Goal: Information Seeking & Learning: Learn about a topic

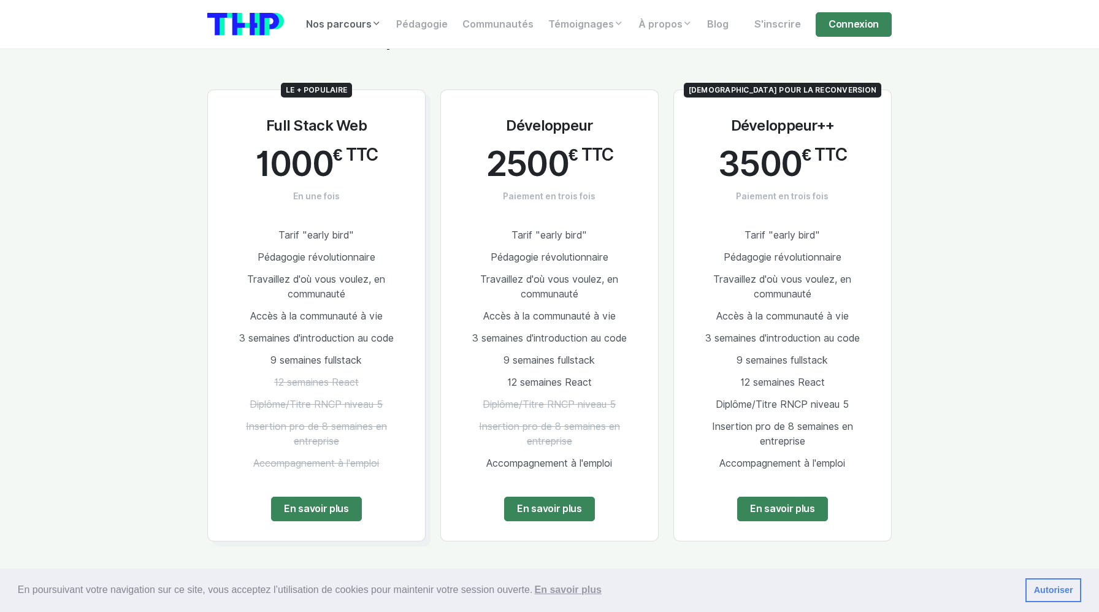
scroll to position [2333, 0]
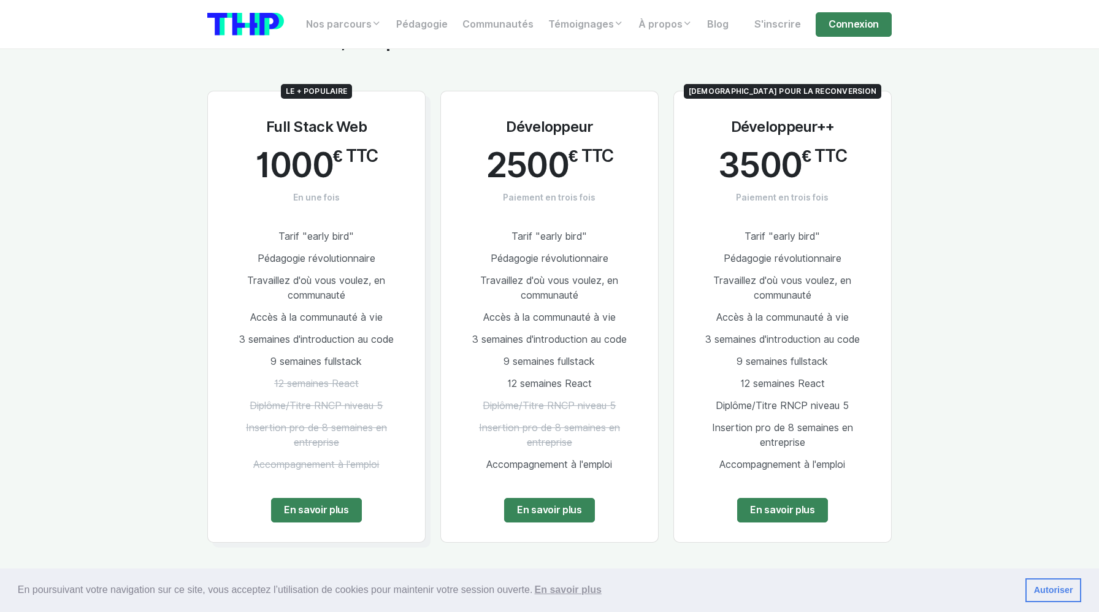
drag, startPoint x: 735, startPoint y: 221, endPoint x: 836, endPoint y: 336, distance: 152.5
click at [836, 336] on ul "Tarif "early bird" Pédagogie révolutionnaire Travaillez d'où vous voulez, en co…" at bounding box center [782, 351] width 178 height 250
click at [714, 396] on li "Diplôme/Titre RNCP niveau 5" at bounding box center [782, 406] width 178 height 22
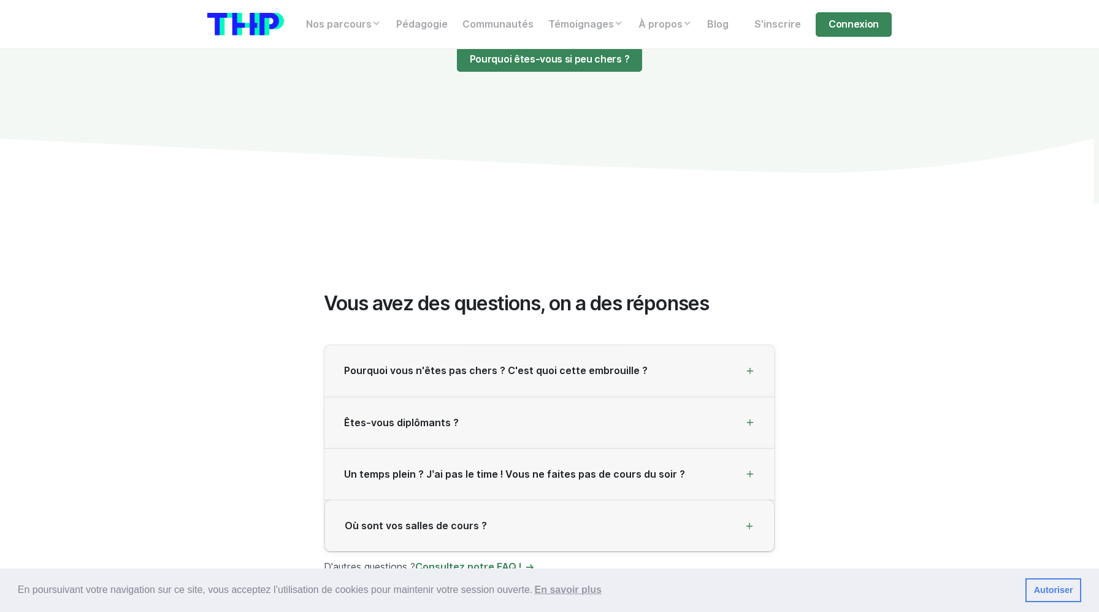
scroll to position [3189, 0]
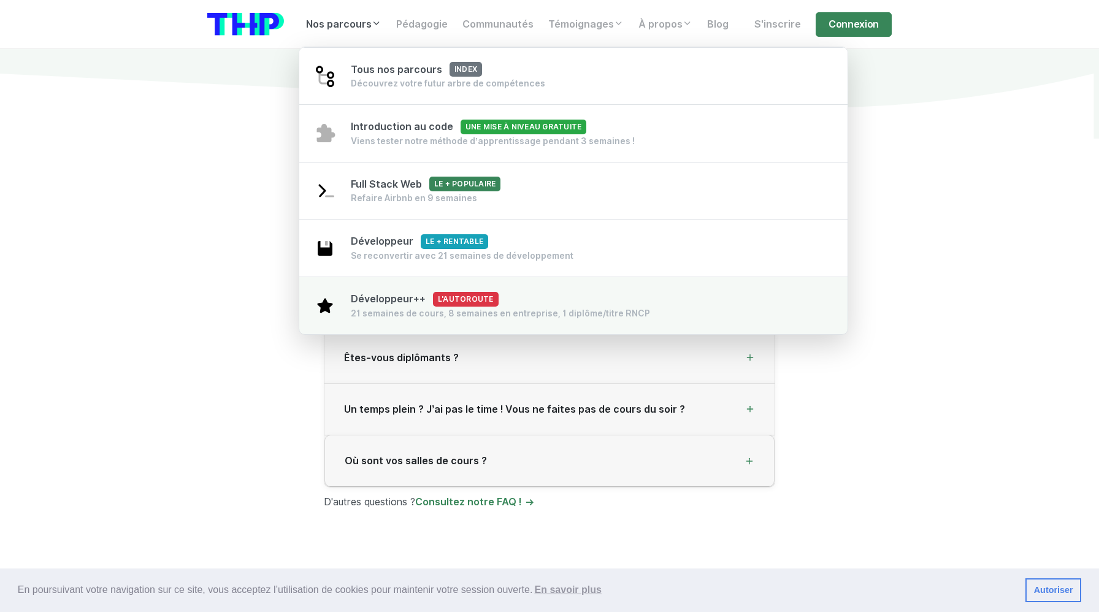
click at [392, 300] on span "Développeur++ L'autoroute" at bounding box center [425, 299] width 148 height 12
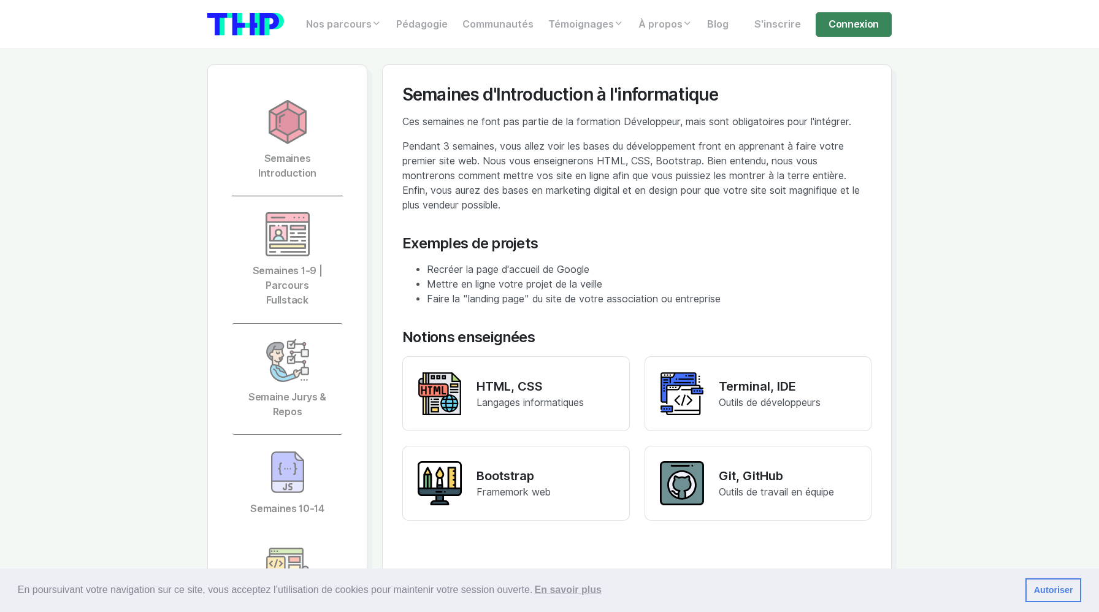
scroll to position [2694, 0]
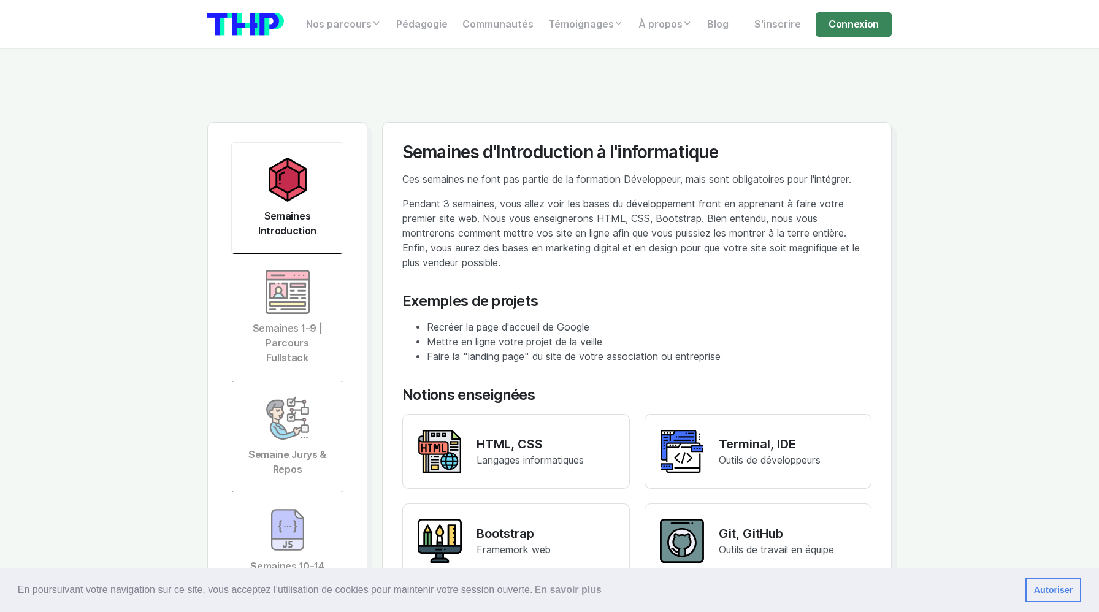
click at [284, 158] on img at bounding box center [287, 180] width 44 height 44
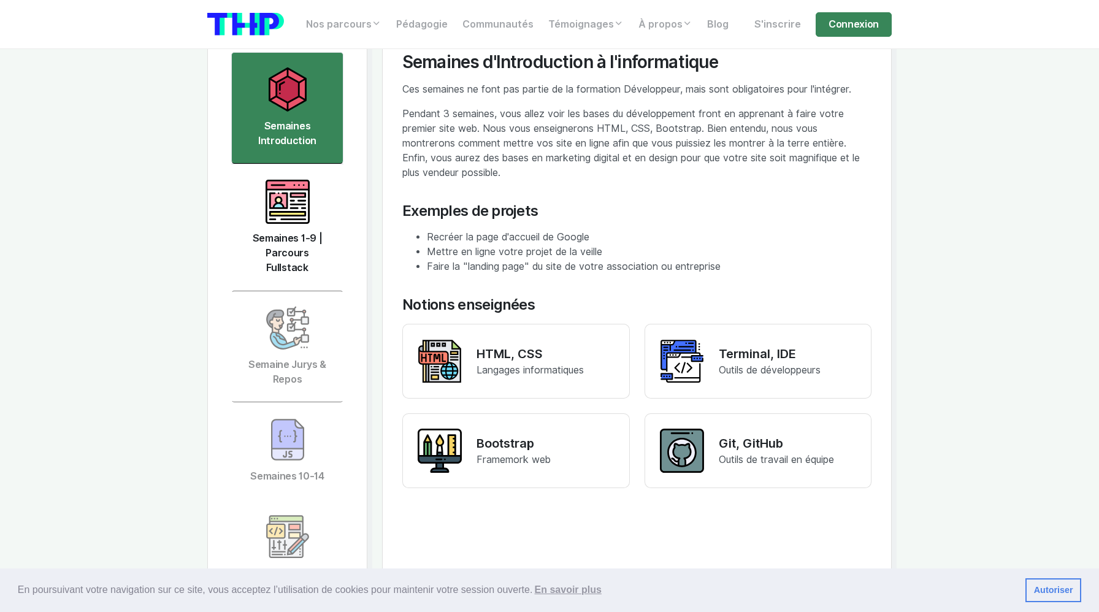
scroll to position [2792, 0]
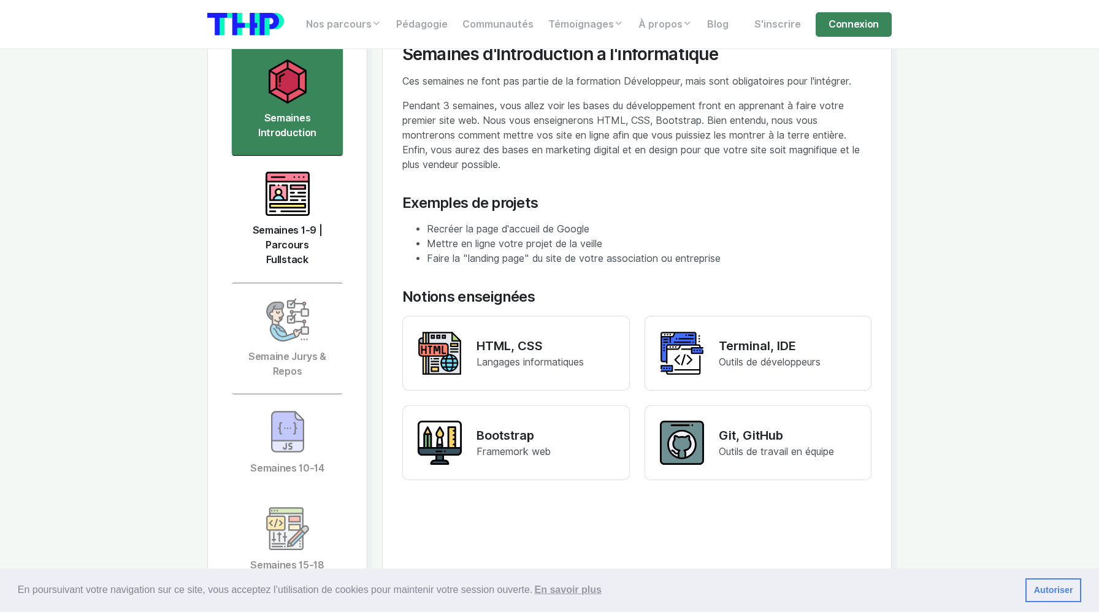
click at [289, 172] on img at bounding box center [287, 194] width 44 height 44
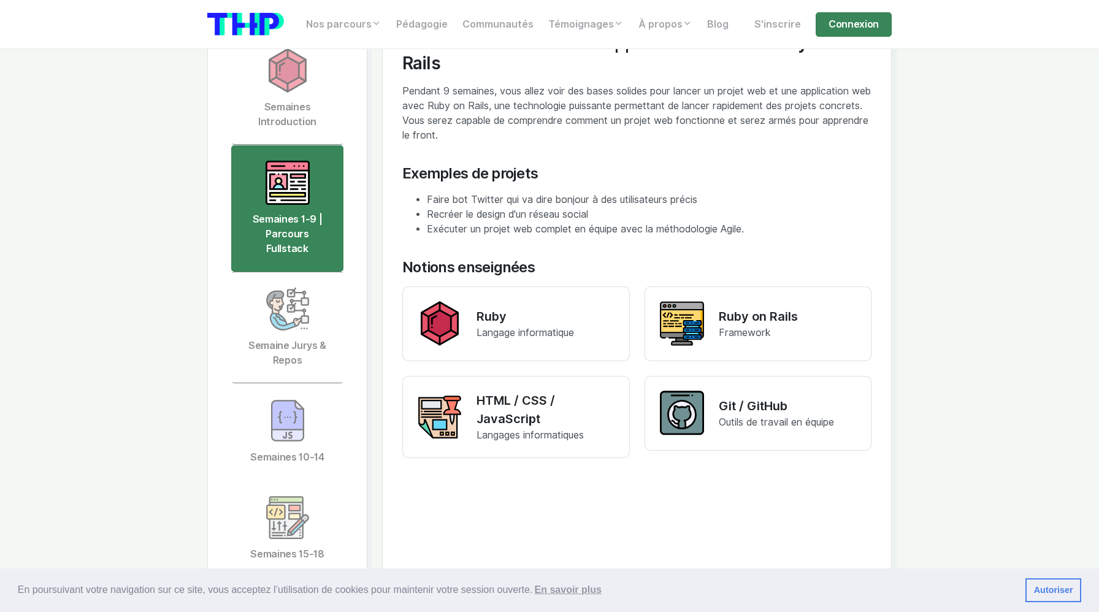
scroll to position [2802, 0]
click at [288, 288] on img at bounding box center [287, 310] width 44 height 44
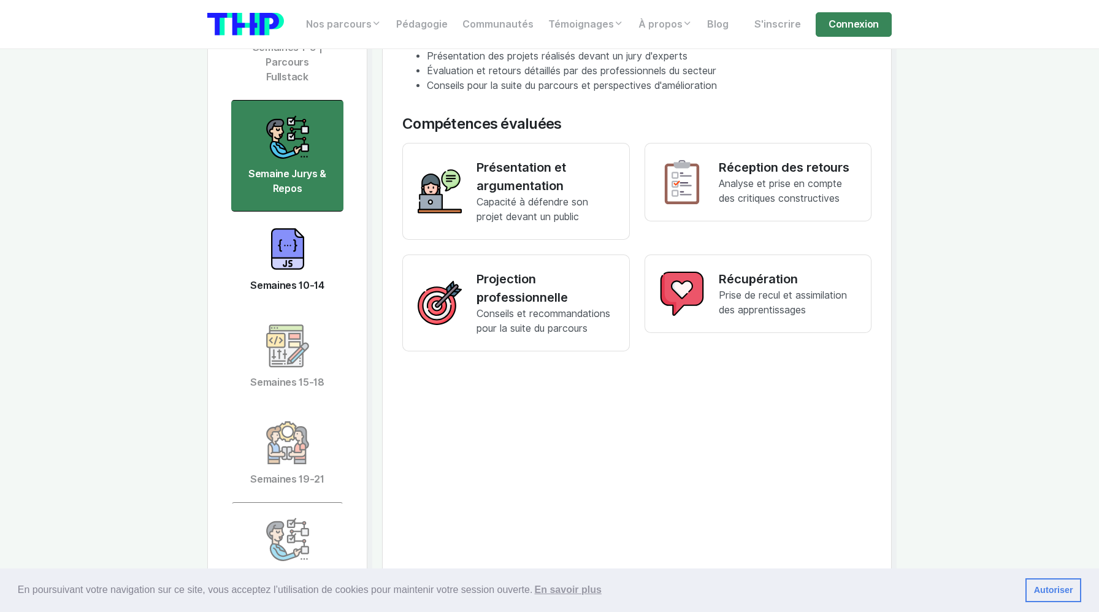
scroll to position [2987, 0]
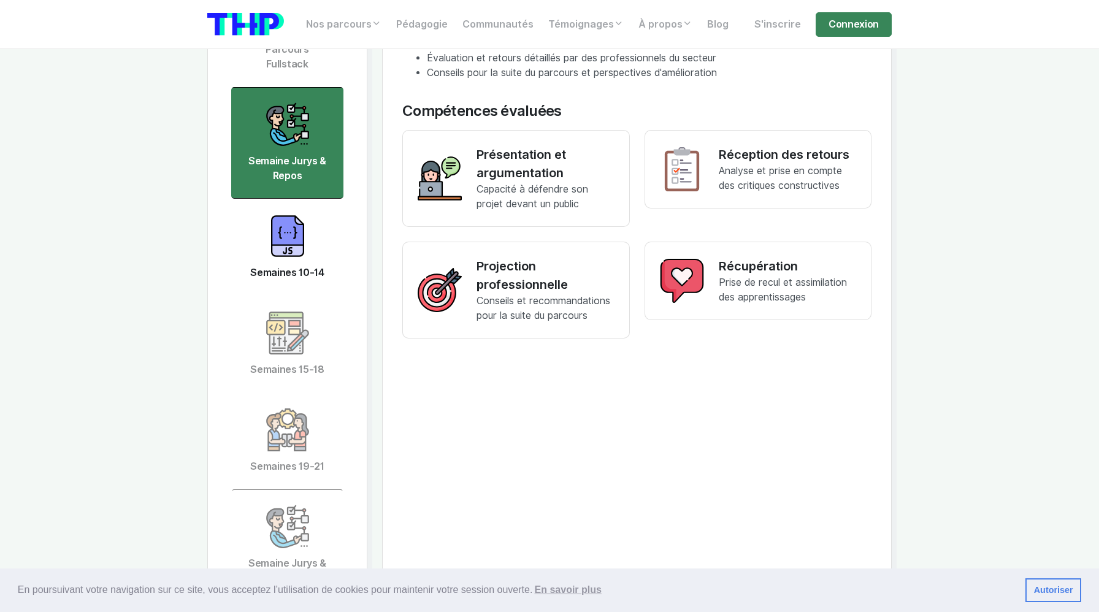
click at [275, 214] on img at bounding box center [287, 236] width 44 height 44
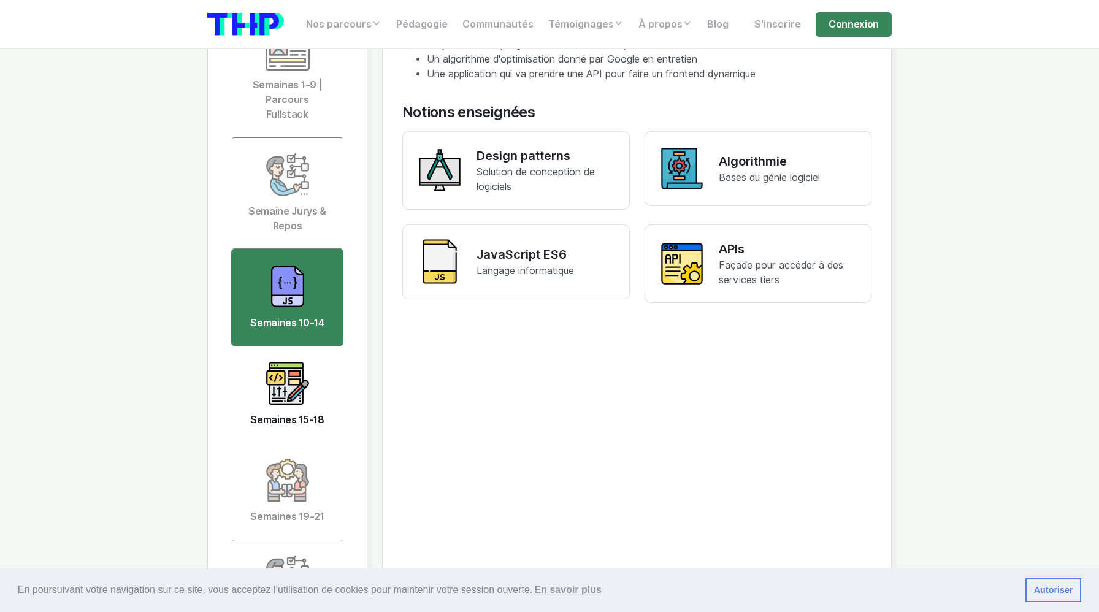
scroll to position [2933, 0]
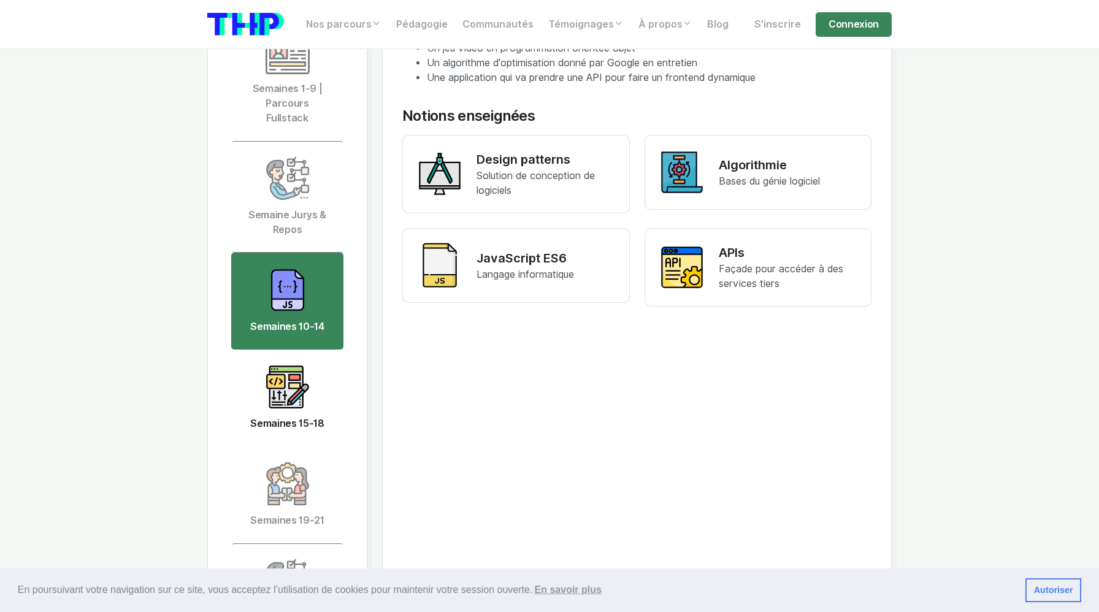
click at [292, 365] on img at bounding box center [287, 387] width 44 height 44
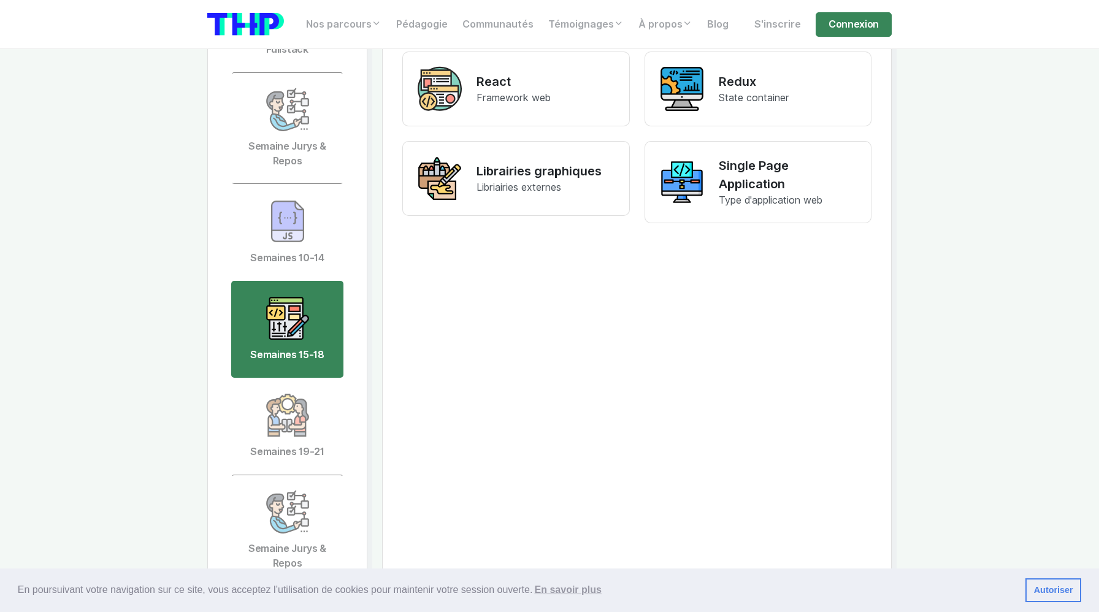
scroll to position [3017, 0]
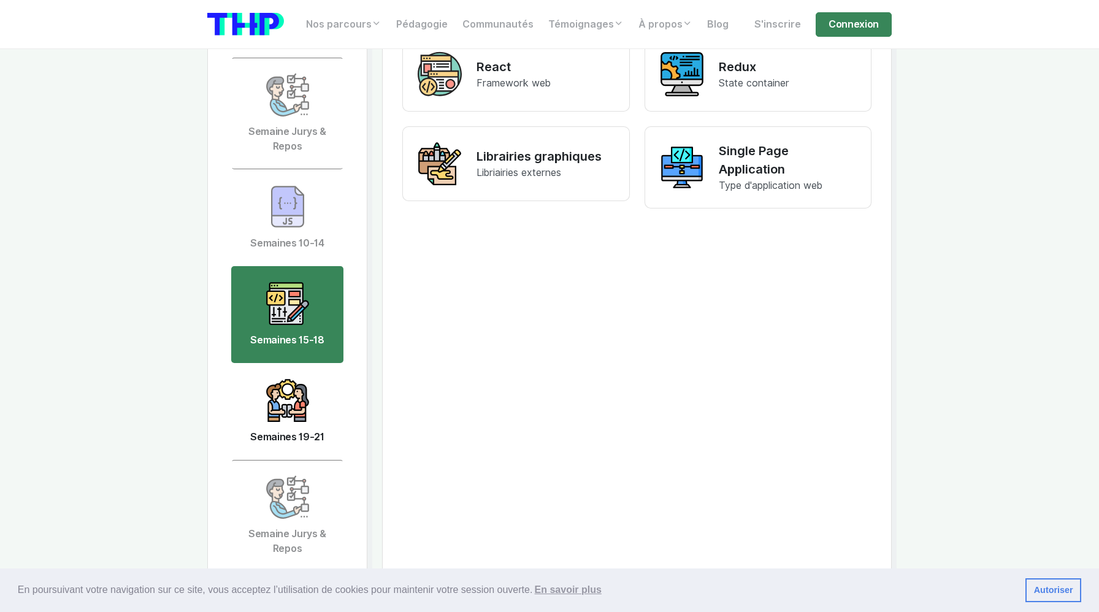
click at [296, 378] on img at bounding box center [287, 400] width 44 height 44
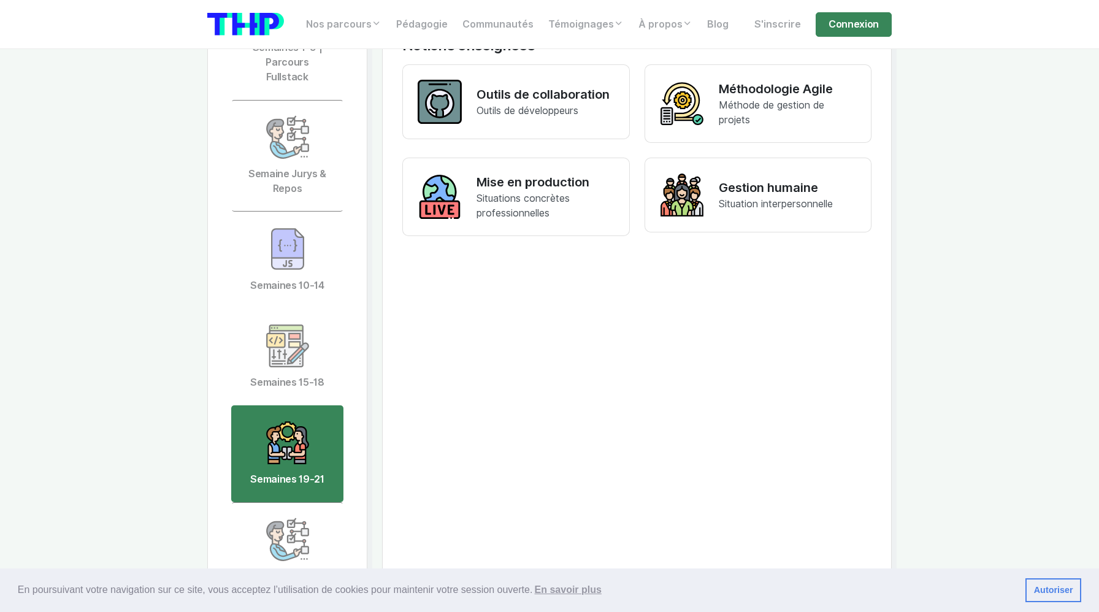
scroll to position [3100, 0]
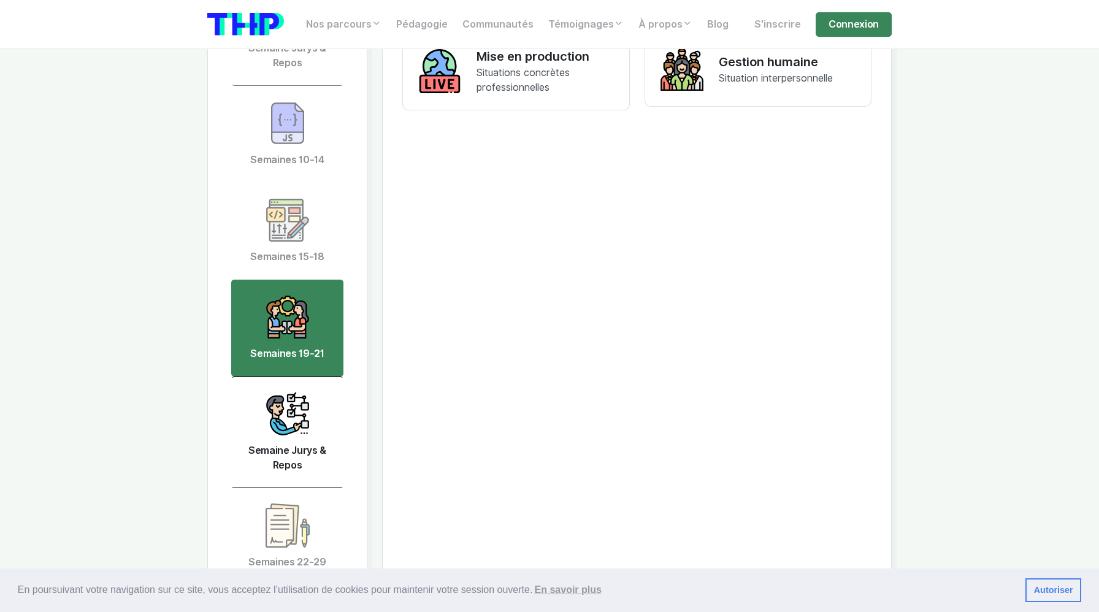
click at [297, 392] on img at bounding box center [287, 414] width 44 height 44
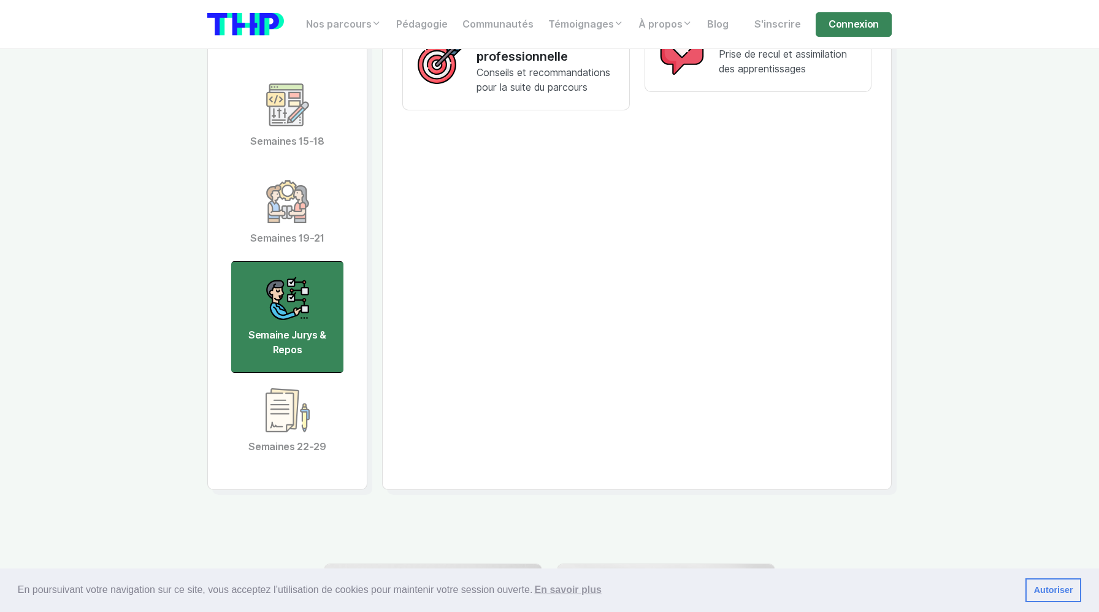
scroll to position [3220, 0]
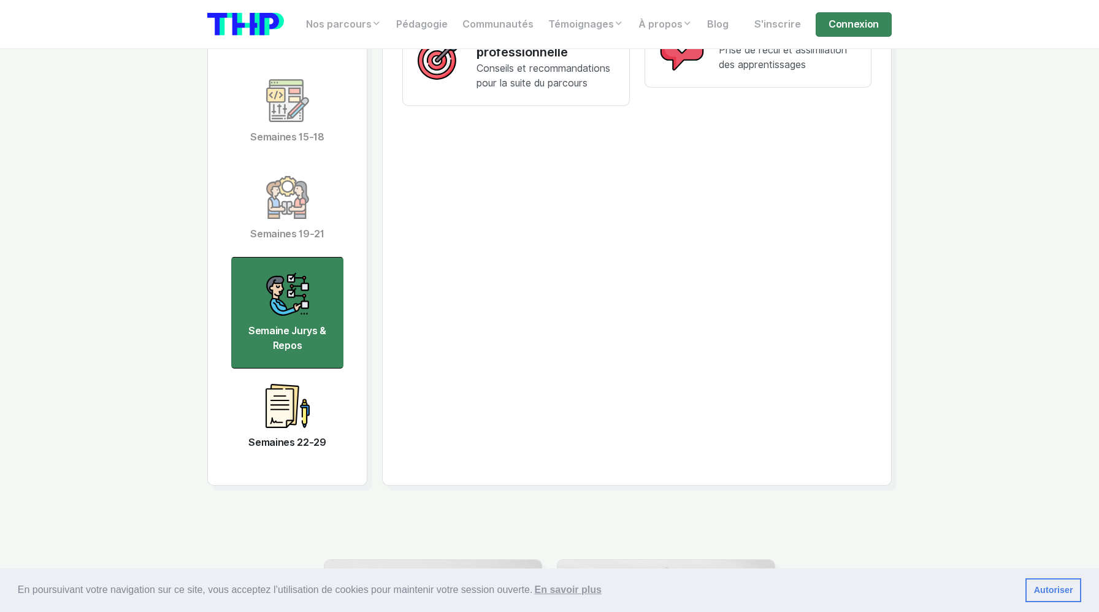
click at [316, 394] on link "Semaines 22-29" at bounding box center [287, 416] width 112 height 97
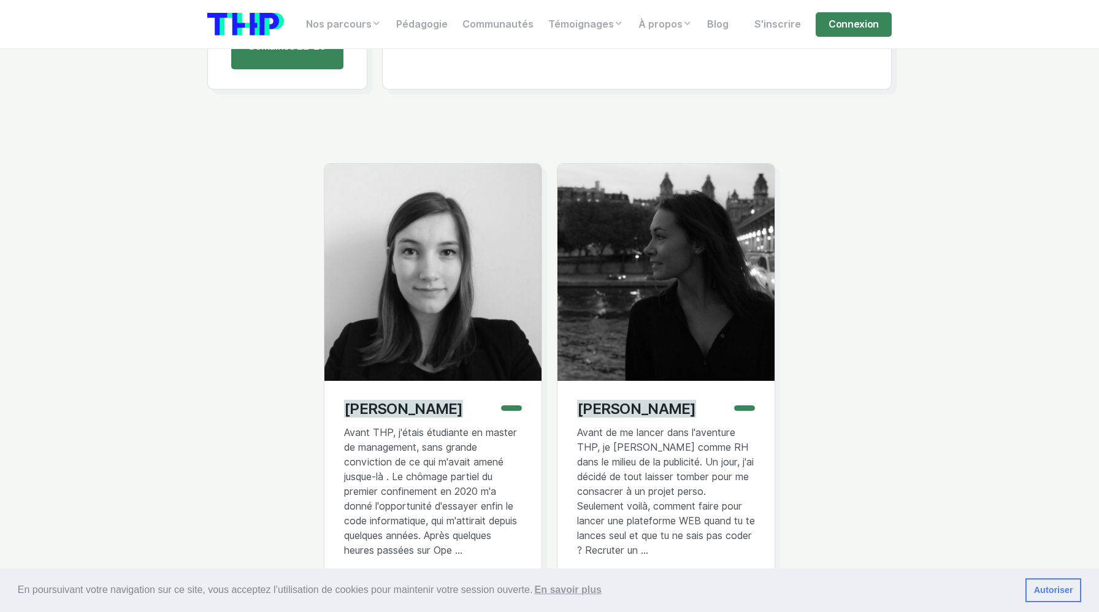
scroll to position [3657, 0]
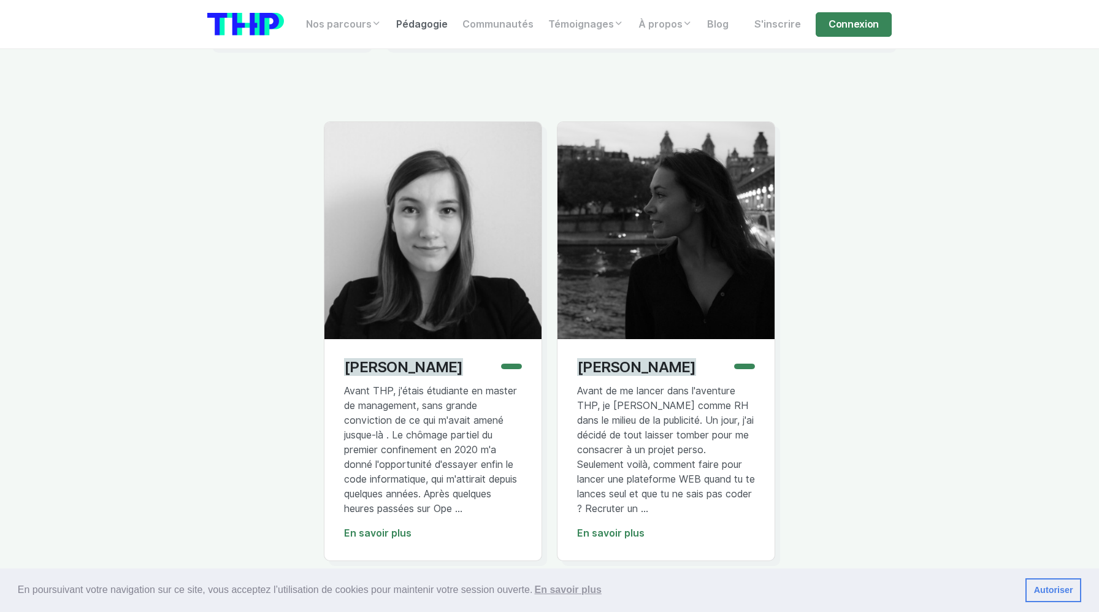
click at [422, 18] on link "Pédagogie" at bounding box center [422, 24] width 66 height 25
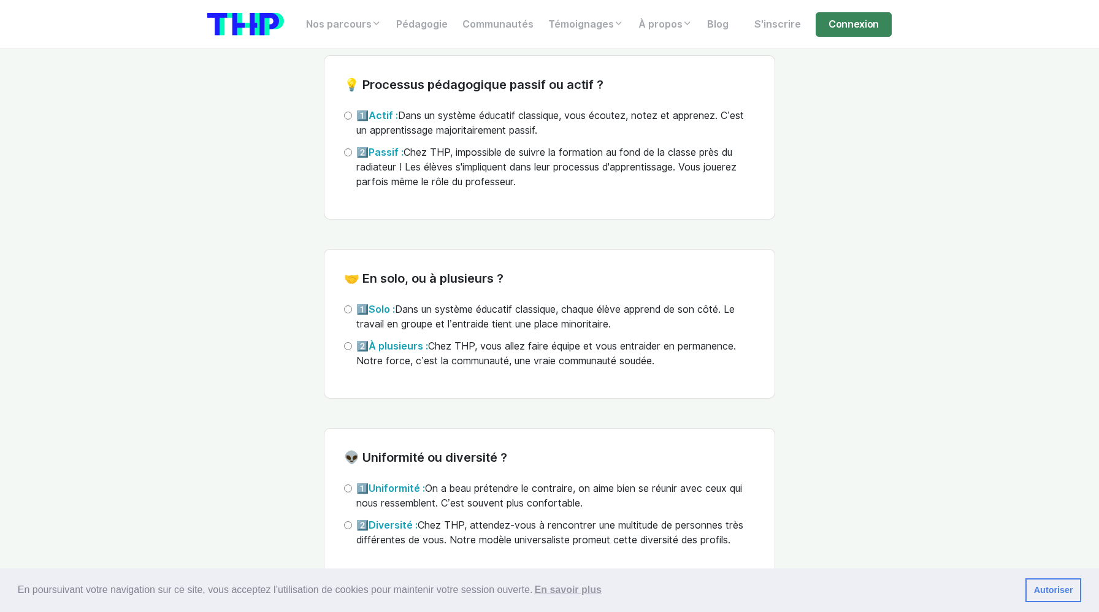
scroll to position [3465, 0]
click at [435, 137] on label "1️⃣ Actif : Dans un système éducatif classique, vous écoutez, notez et apprenez…" at bounding box center [555, 121] width 398 height 29
click at [352, 118] on input "1️⃣ Actif : Dans un système éducatif classique, vous écoutez, notez et apprenez…" at bounding box center [348, 114] width 8 height 8
radio input "true"
click at [433, 168] on label "2️⃣ Passif : Chez THP, impossible de suivre la formation au fond de la classe p…" at bounding box center [555, 166] width 398 height 44
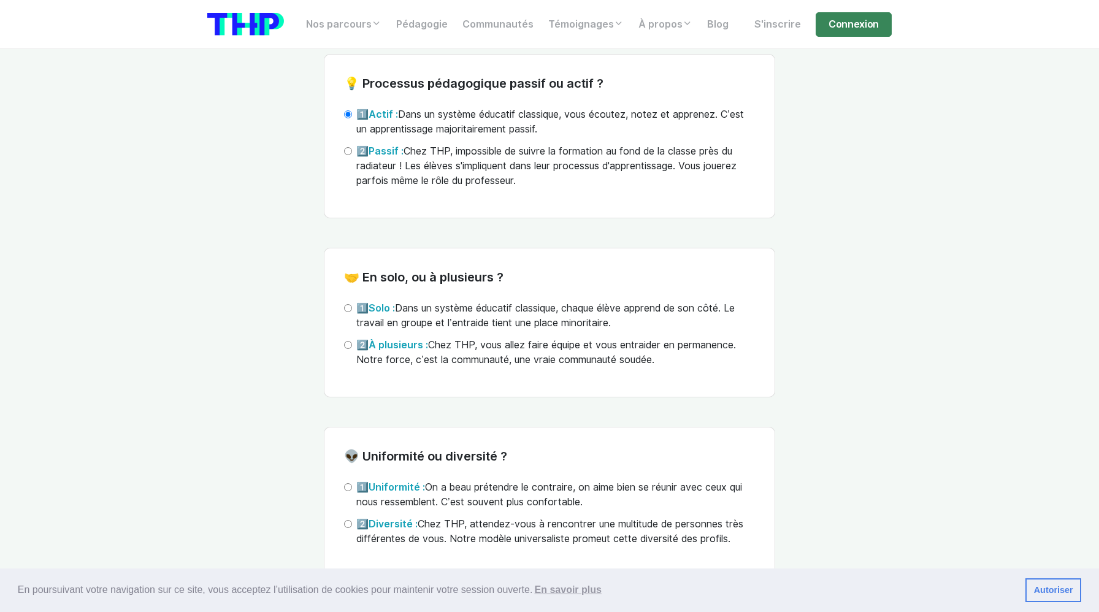
click at [352, 155] on input "2️⃣ Passif : Chez THP, impossible de suivre la formation au fond de la classe p…" at bounding box center [348, 151] width 8 height 8
radio input "true"
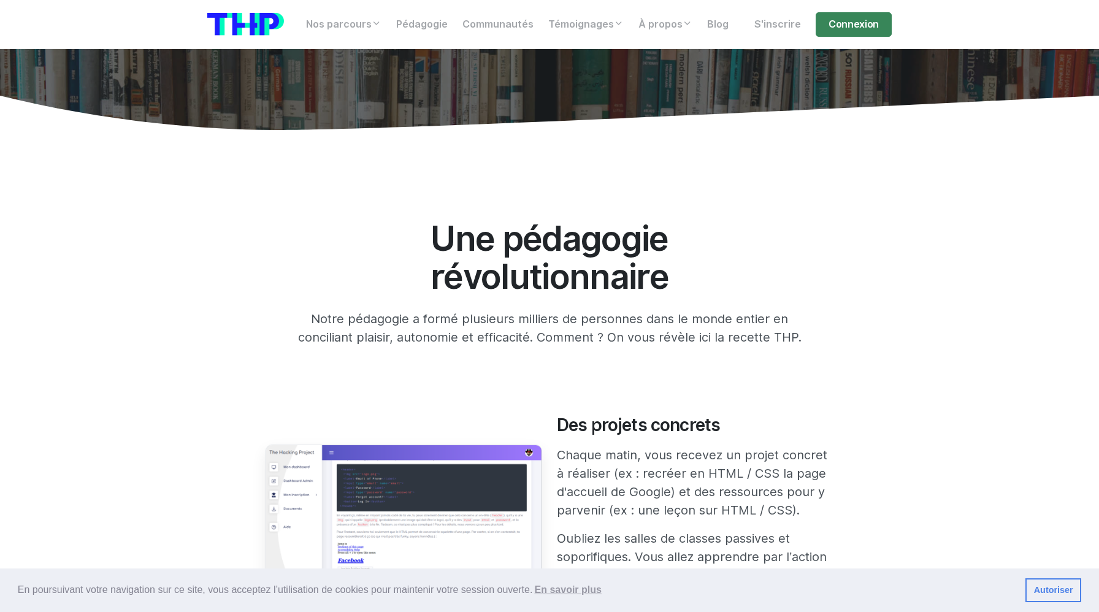
scroll to position [0, 0]
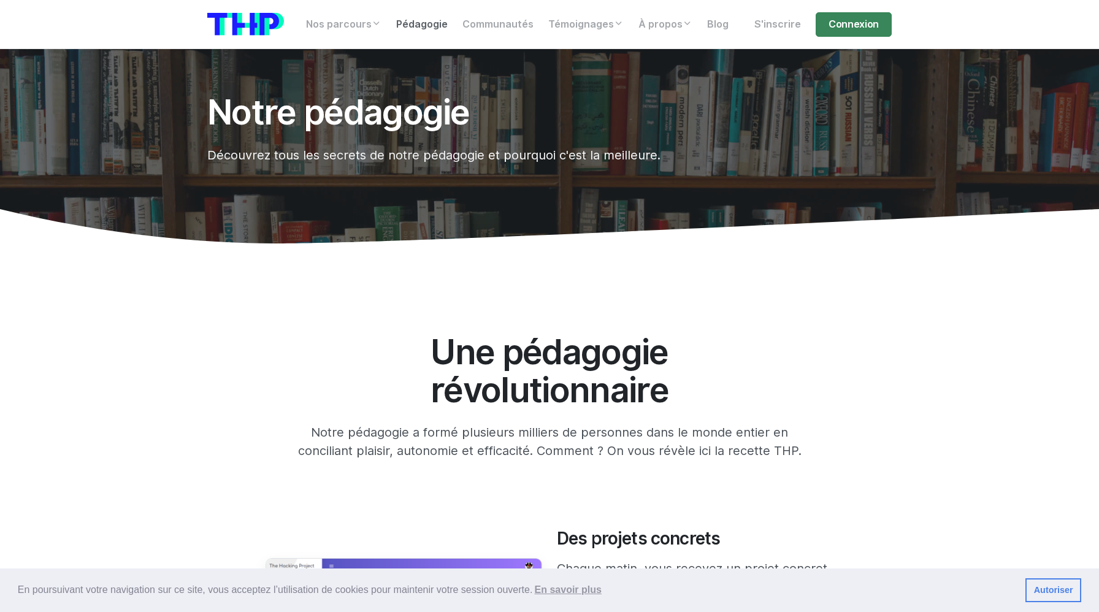
click at [431, 22] on link "Pédagogie" at bounding box center [422, 24] width 66 height 25
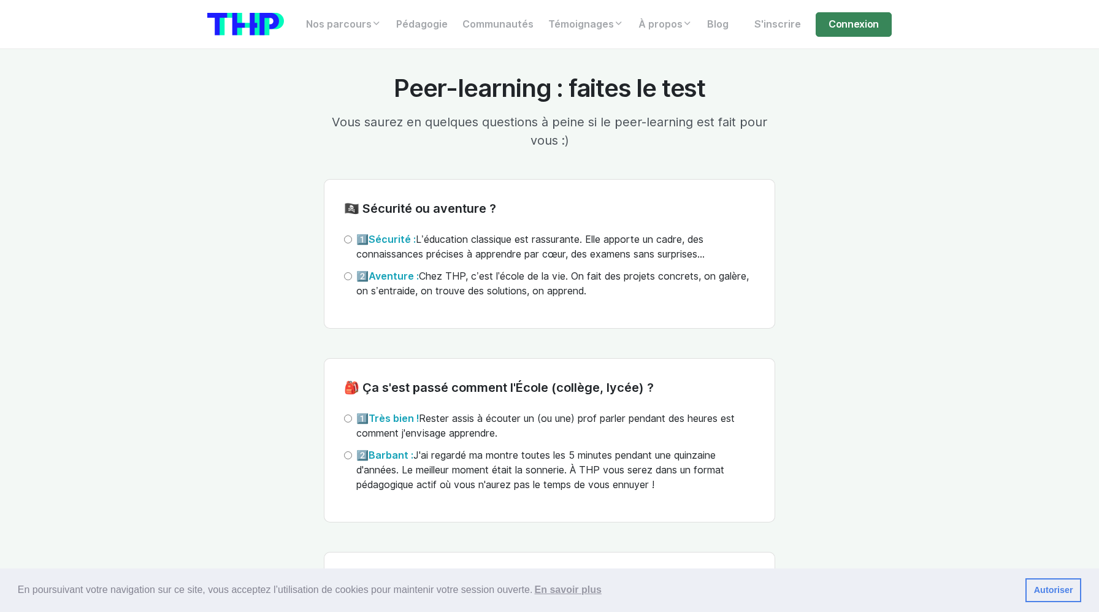
scroll to position [2582, 0]
click at [481, 125] on p "Vous saurez en quelques questions à peine si le peer-learning est fait pour vou…" at bounding box center [549, 129] width 451 height 37
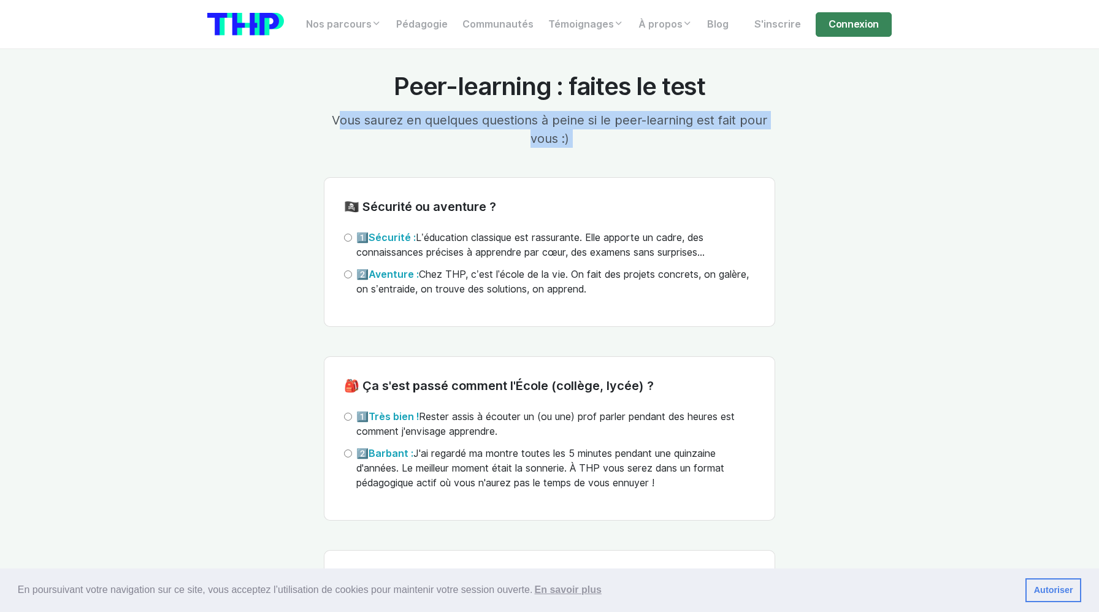
click at [453, 278] on label "2️⃣ Aventure : Chez THP, c’est l’école de la vie. On fait des projets concrets,…" at bounding box center [555, 281] width 398 height 29
click at [352, 278] on input "2️⃣ Aventure : Chez THP, c’est l’école de la vie. On fait des projets concrets,…" at bounding box center [348, 274] width 8 height 8
radio input "true"
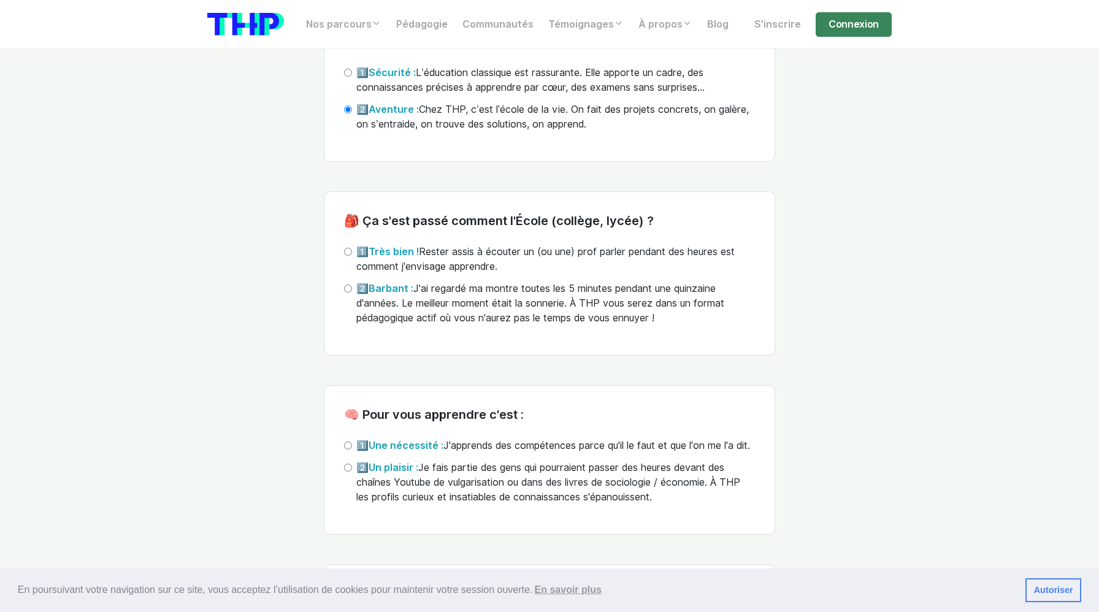
scroll to position [2748, 0]
